Goal: Task Accomplishment & Management: Use online tool/utility

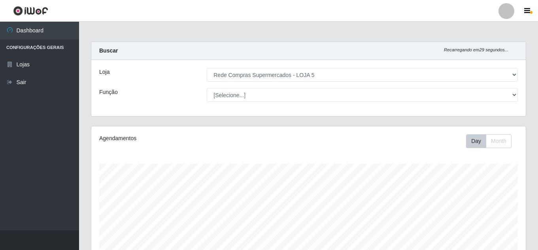
select select "397"
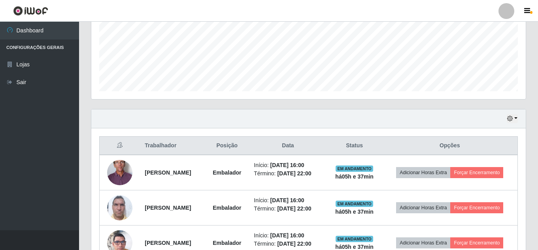
scroll to position [164, 434]
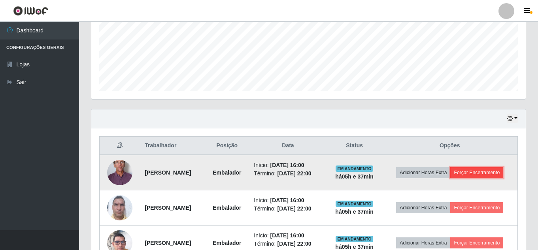
click at [475, 173] on button "Forçar Encerramento" at bounding box center [476, 172] width 53 height 11
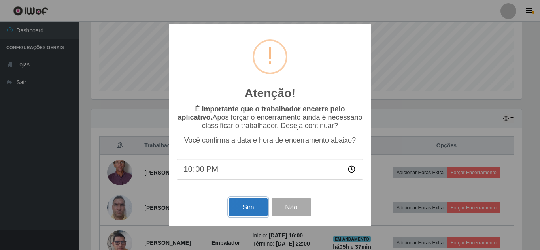
click at [254, 208] on button "Sim" at bounding box center [248, 207] width 38 height 19
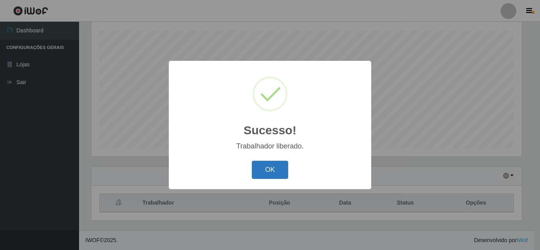
click at [263, 175] on button "OK" at bounding box center [270, 170] width 37 height 19
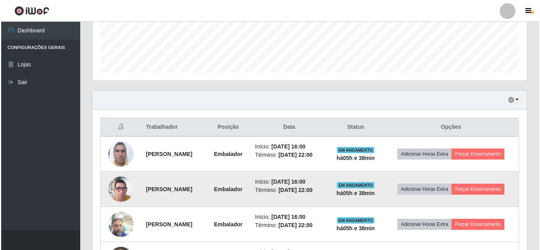
scroll to position [213, 0]
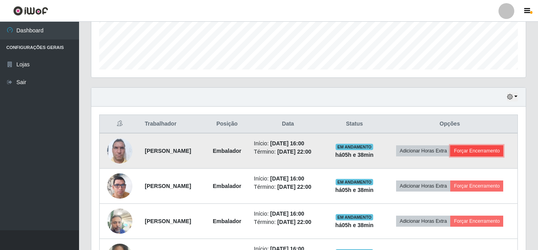
click at [480, 149] on button "Forçar Encerramento" at bounding box center [476, 150] width 53 height 11
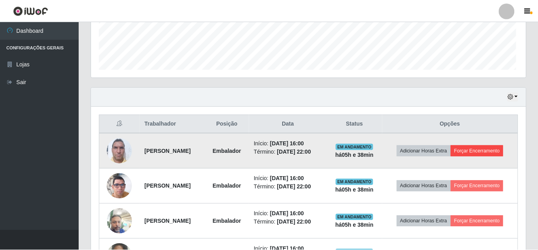
scroll to position [164, 430]
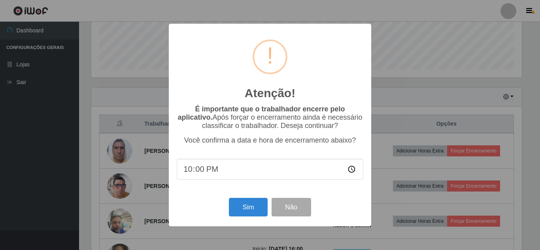
click at [245, 200] on div "Sim Não" at bounding box center [270, 207] width 187 height 23
click at [243, 207] on button "Sim" at bounding box center [248, 207] width 38 height 19
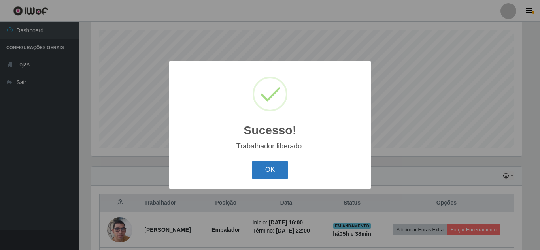
click at [271, 166] on button "OK" at bounding box center [270, 170] width 37 height 19
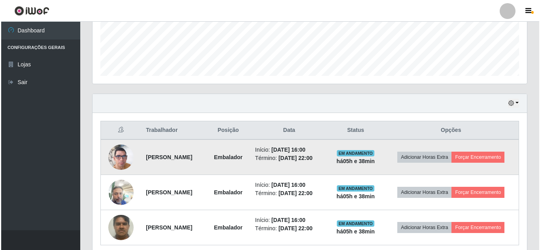
scroll to position [213, 0]
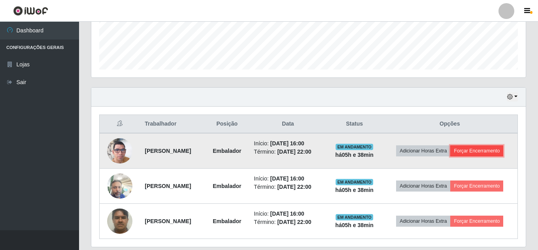
click at [499, 150] on button "Forçar Encerramento" at bounding box center [476, 150] width 53 height 11
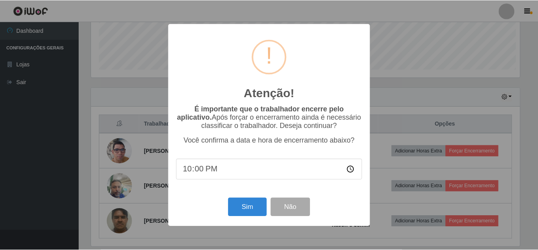
scroll to position [164, 430]
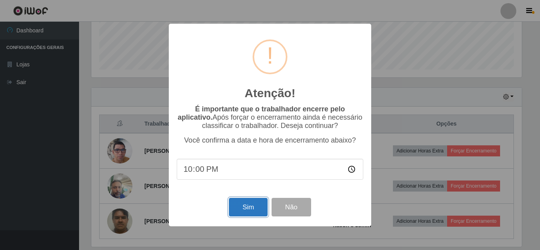
click at [253, 210] on button "Sim" at bounding box center [248, 207] width 38 height 19
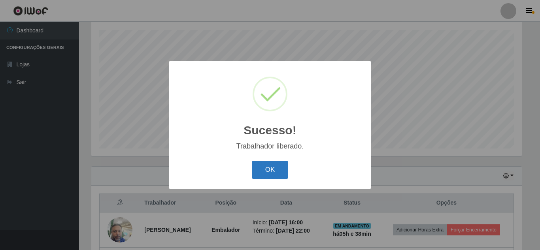
click at [268, 171] on button "OK" at bounding box center [270, 170] width 37 height 19
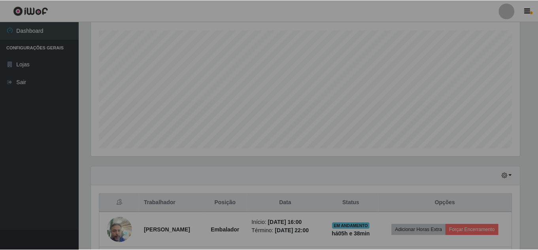
scroll to position [0, 0]
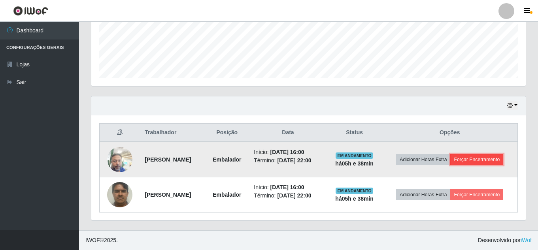
click at [475, 163] on button "Forçar Encerramento" at bounding box center [476, 159] width 53 height 11
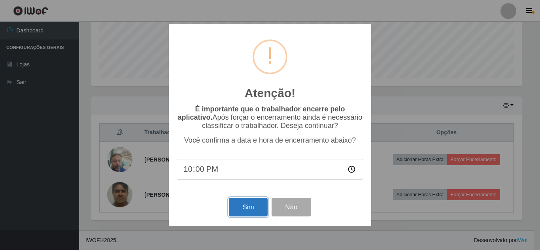
click at [241, 213] on button "Sim" at bounding box center [248, 207] width 38 height 19
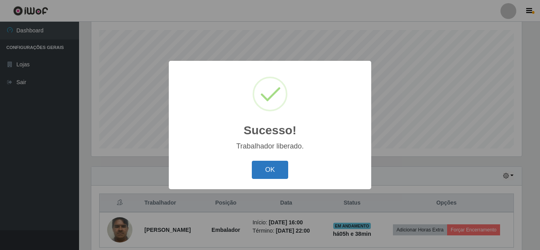
click at [269, 164] on button "OK" at bounding box center [270, 170] width 37 height 19
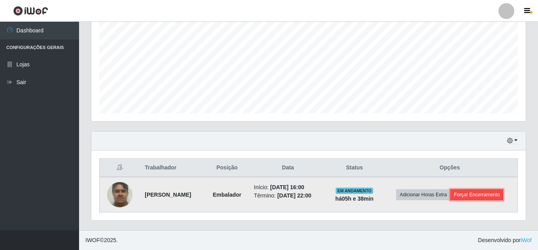
click at [486, 192] on button "Forçar Encerramento" at bounding box center [476, 194] width 53 height 11
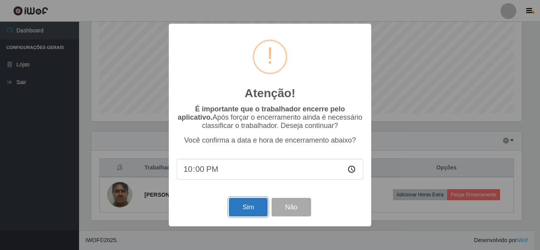
click at [243, 210] on button "Sim" at bounding box center [248, 207] width 38 height 19
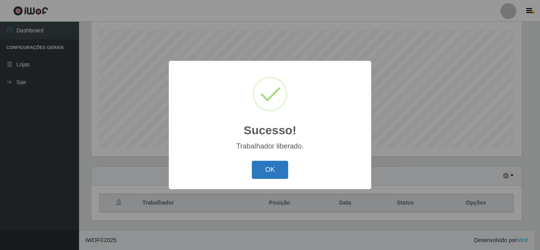
click at [266, 170] on button "OK" at bounding box center [270, 170] width 37 height 19
